Goal: Task Accomplishment & Management: Complete application form

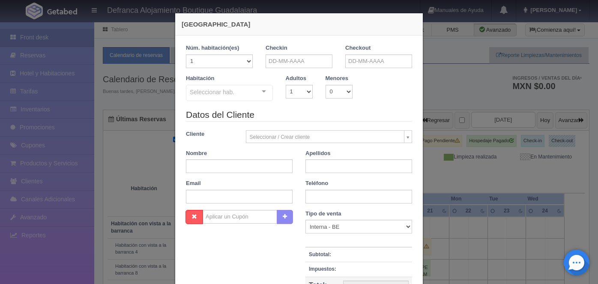
scroll to position [74, 0]
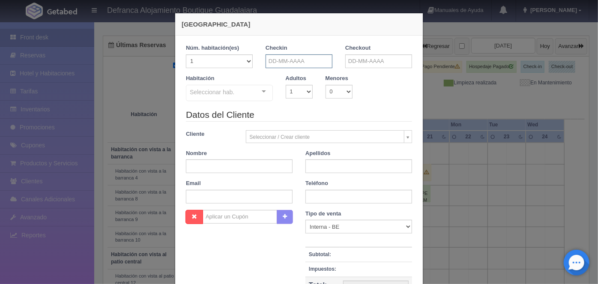
click at [270, 62] on input "text" at bounding box center [299, 61] width 67 height 14
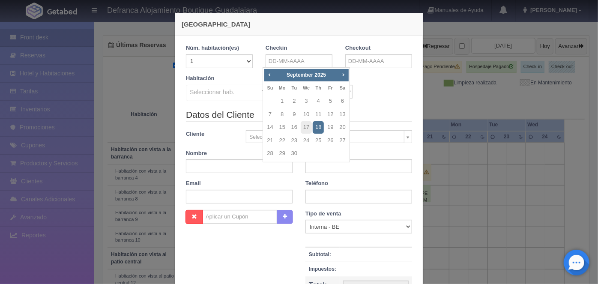
click at [344, 78] on link "Next" at bounding box center [343, 74] width 9 height 9
click at [328, 140] on link "24" at bounding box center [330, 141] width 11 height 12
type input "24-10-2025"
checkbox input "false"
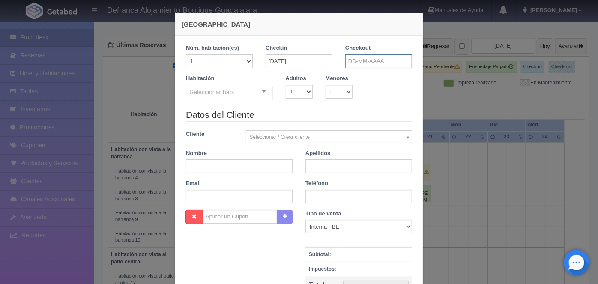
click at [353, 60] on input "text" at bounding box center [378, 61] width 67 height 14
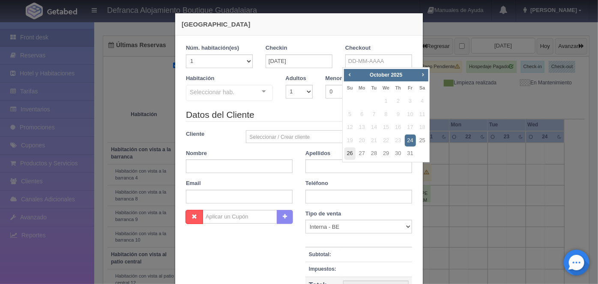
click at [352, 154] on link "26" at bounding box center [350, 153] width 11 height 12
type input "26-10-2025"
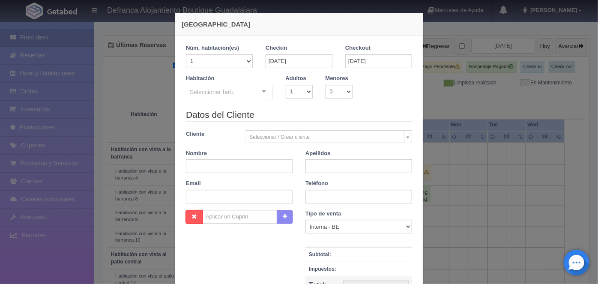
checkbox input "false"
click at [306, 90] on select "1 2 3 4 5 6 7 8 9 10" at bounding box center [299, 92] width 27 height 14
select select "2"
click at [286, 85] on select "1 2 3 4 5 6 7 8 9 10" at bounding box center [299, 92] width 27 height 14
click at [261, 95] on div at bounding box center [263, 91] width 17 height 13
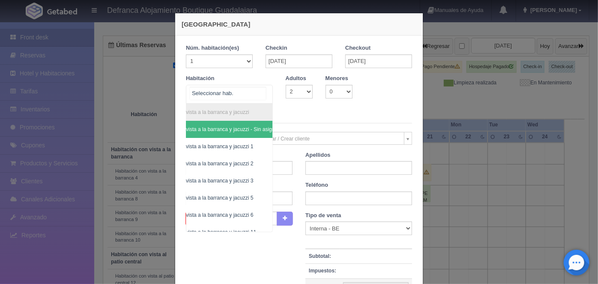
scroll to position [0, 38]
click at [233, 213] on span "Habitación vista a la barranca y jacuzzi 6" at bounding box center [200, 215] width 93 height 6
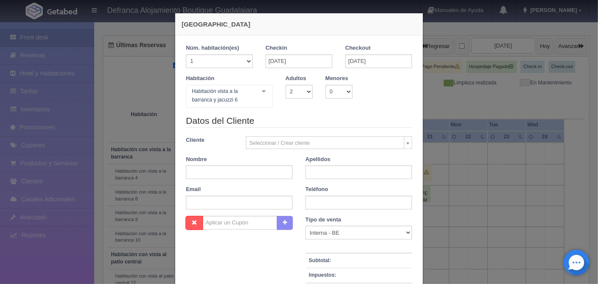
checkbox input "false"
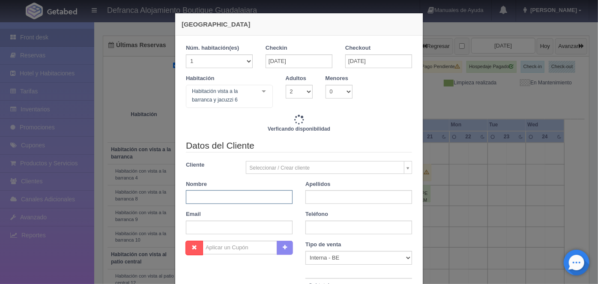
click at [194, 196] on input "text" at bounding box center [239, 197] width 107 height 14
type input "16790.00"
checkbox input "false"
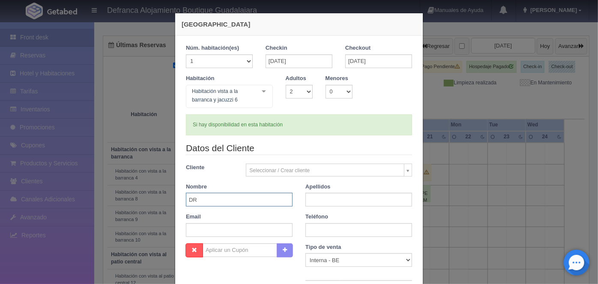
type input "D"
type input "MARTIN"
click at [315, 200] on input "text" at bounding box center [359, 200] width 107 height 14
click at [332, 199] on input "ENRIQUES CURIEL" at bounding box center [359, 200] width 107 height 14
type input "ENRIQUEZ CURIEL"
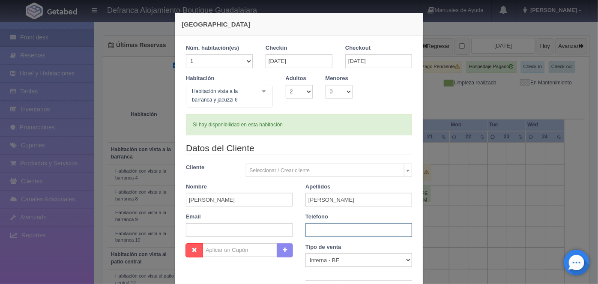
click at [306, 228] on input "text" at bounding box center [359, 230] width 107 height 14
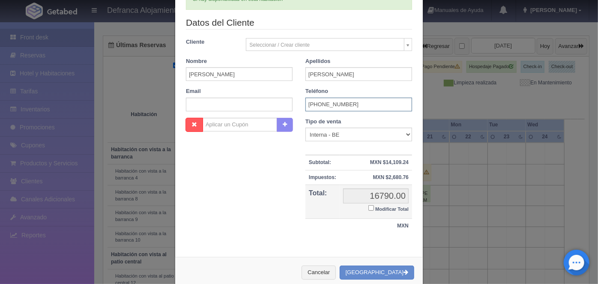
scroll to position [136, 0]
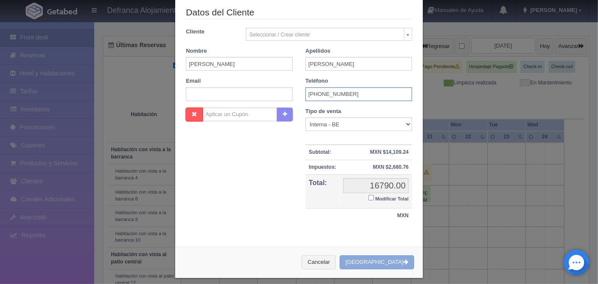
type input "3757-56-0166"
click at [379, 260] on button "[GEOGRAPHIC_DATA]" at bounding box center [377, 262] width 75 height 14
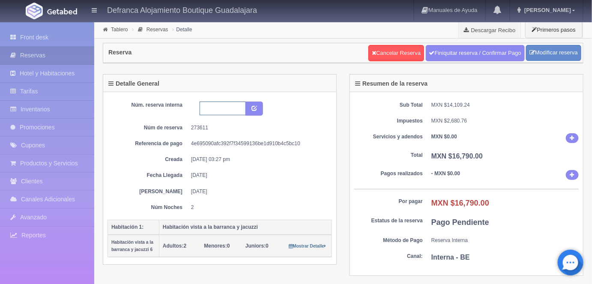
click at [213, 108] on input "text" at bounding box center [223, 109] width 46 height 14
type input "HVBJ6 241025 261025"
click at [254, 108] on icon "submit" at bounding box center [255, 108] width 6 height 6
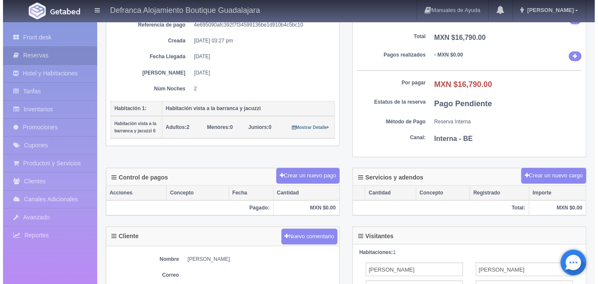
scroll to position [120, 0]
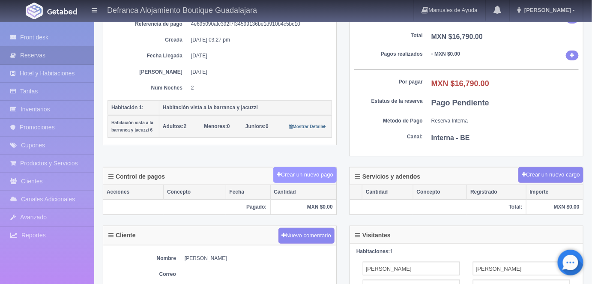
click at [309, 172] on button "Crear un nuevo pago" at bounding box center [304, 175] width 63 height 16
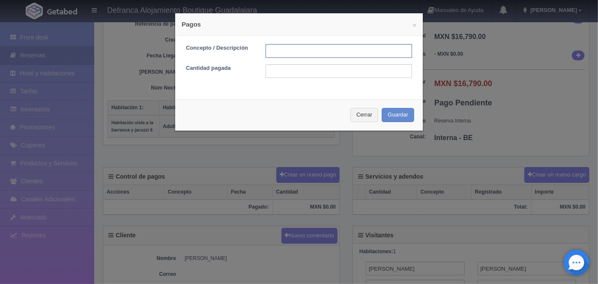
click at [272, 51] on input "text" at bounding box center [339, 51] width 147 height 14
type input "TRANSFERENCIA [DATE]- 2025"
click at [273, 71] on input "text" at bounding box center [339, 71] width 147 height 14
type input "8395.00"
click at [402, 117] on button "Guardar" at bounding box center [398, 115] width 33 height 14
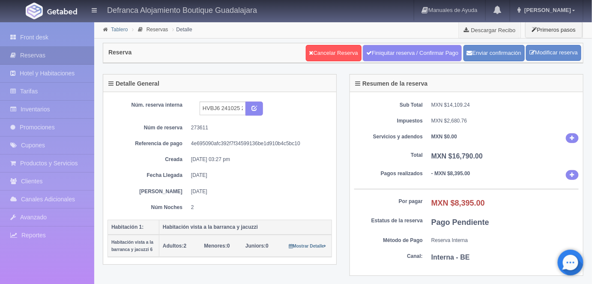
click at [117, 31] on link "Tablero" at bounding box center [119, 30] width 17 height 6
